Goal: Download file/media

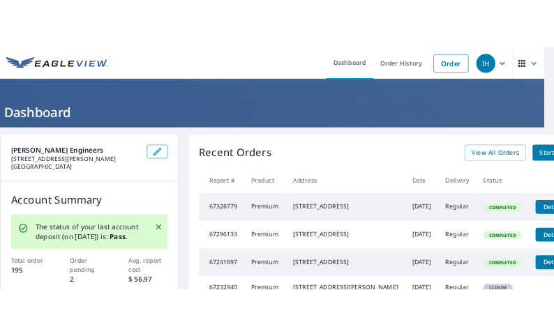
scroll to position [0, 43]
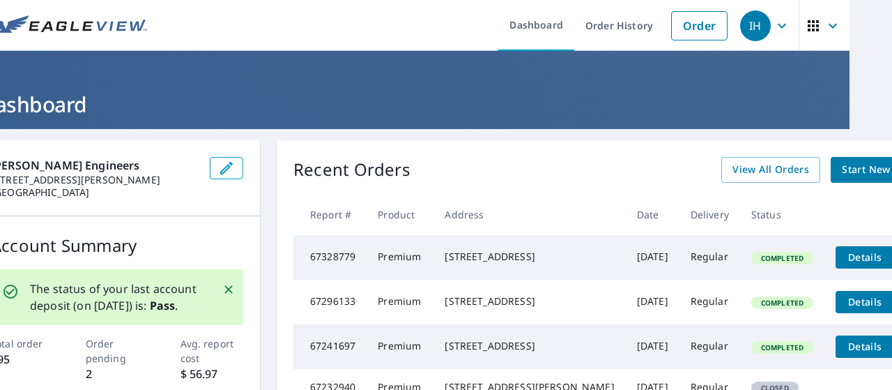
click at [892, 256] on icon "filesDropdownBtn-67328779" at bounding box center [909, 257] width 17 height 17
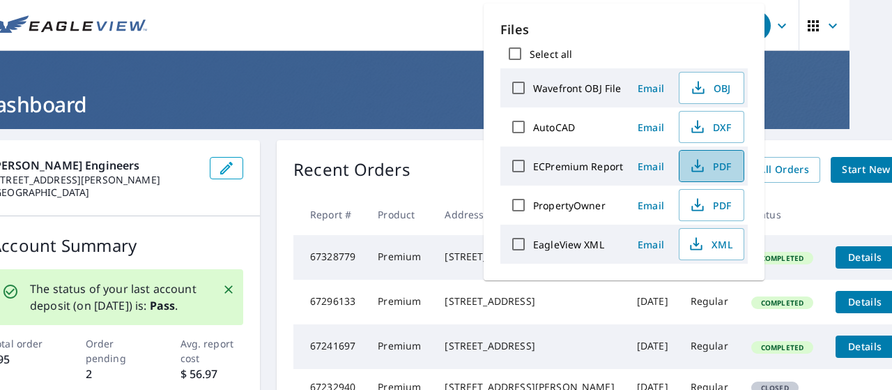
click at [703, 161] on icon "button" at bounding box center [698, 166] width 17 height 17
click at [705, 198] on span "PDF" at bounding box center [710, 205] width 45 height 17
click at [848, 22] on div "Dashboard Order History Order IH Dashboard Degenkolb Engineers 375 Beale St Ste…" at bounding box center [446, 195] width 892 height 390
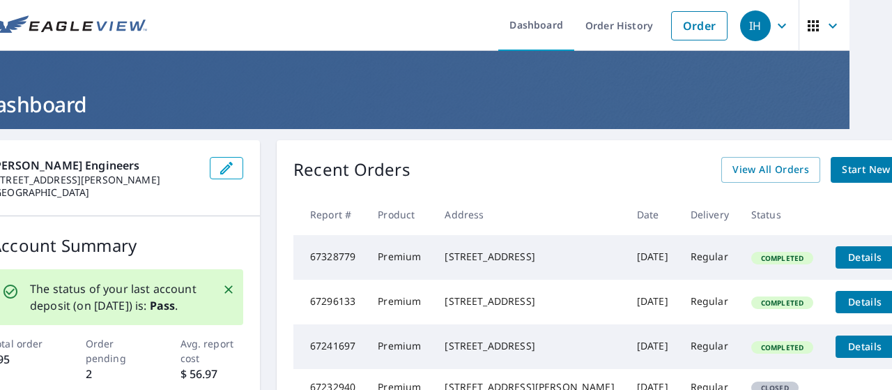
click at [892, 260] on icon "filesDropdownBtn-67328779" at bounding box center [909, 257] width 17 height 17
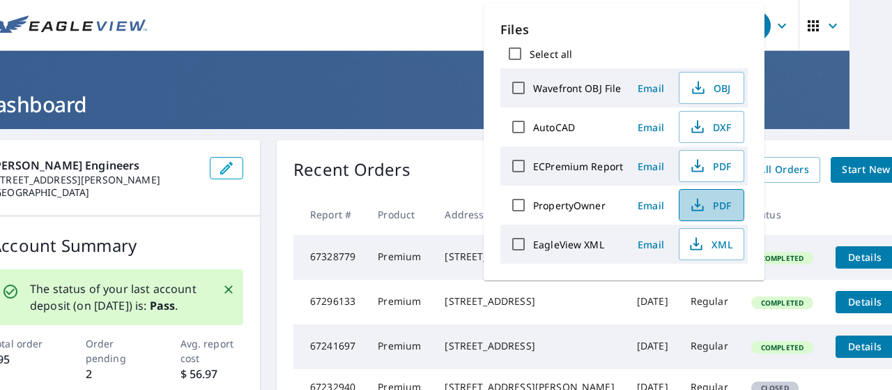
click at [713, 205] on span "PDF" at bounding box center [710, 205] width 45 height 17
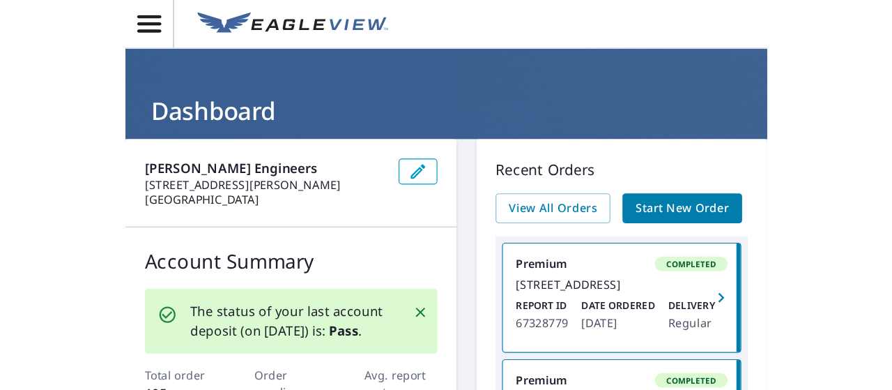
scroll to position [0, 0]
